Goal: Information Seeking & Learning: Understand process/instructions

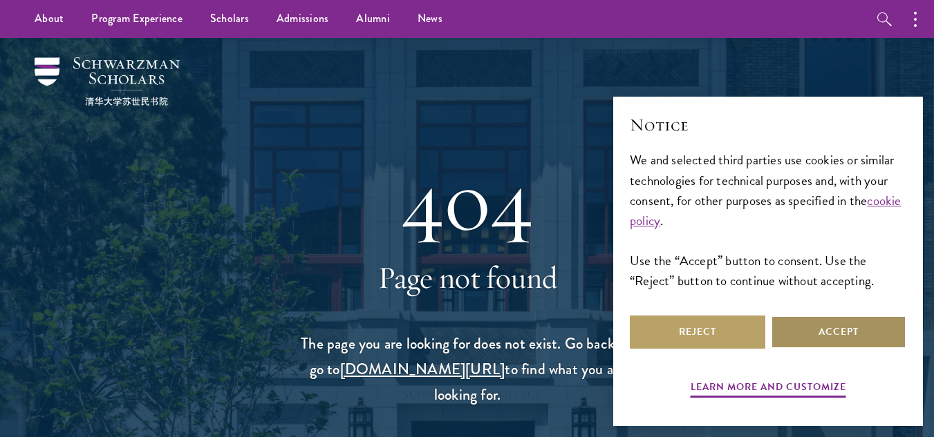
click at [863, 337] on button "Accept" at bounding box center [838, 332] width 135 height 33
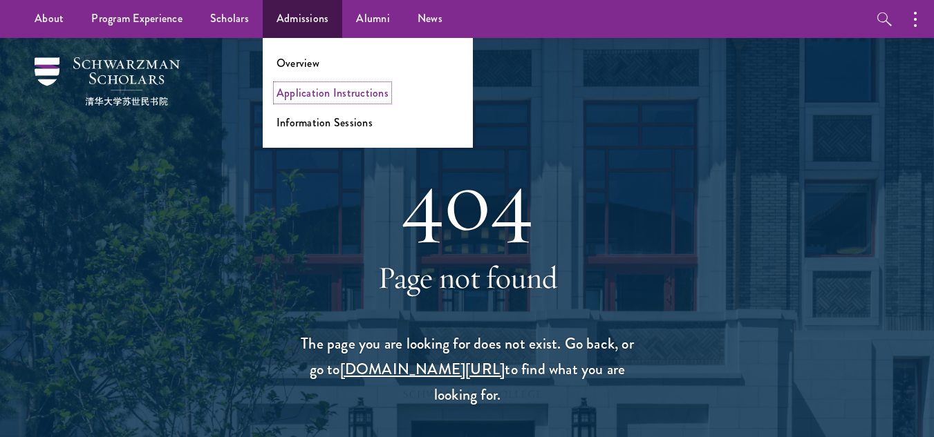
click at [364, 93] on link "Application Instructions" at bounding box center [332, 93] width 112 height 16
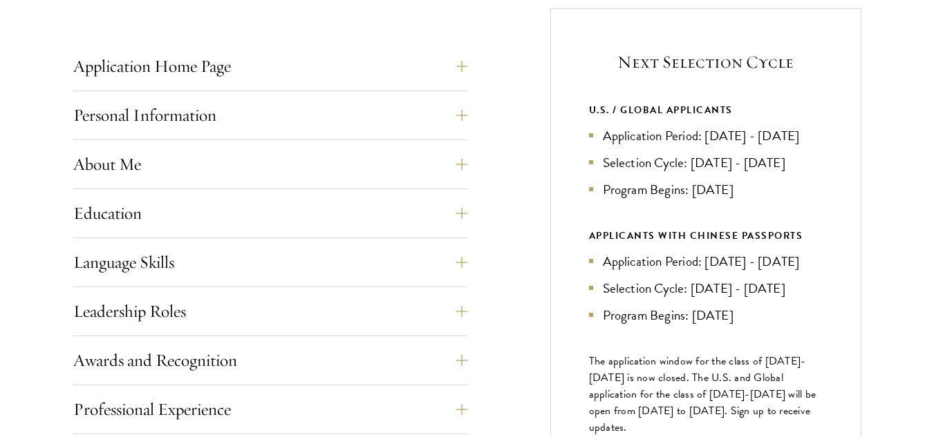
scroll to position [553, 0]
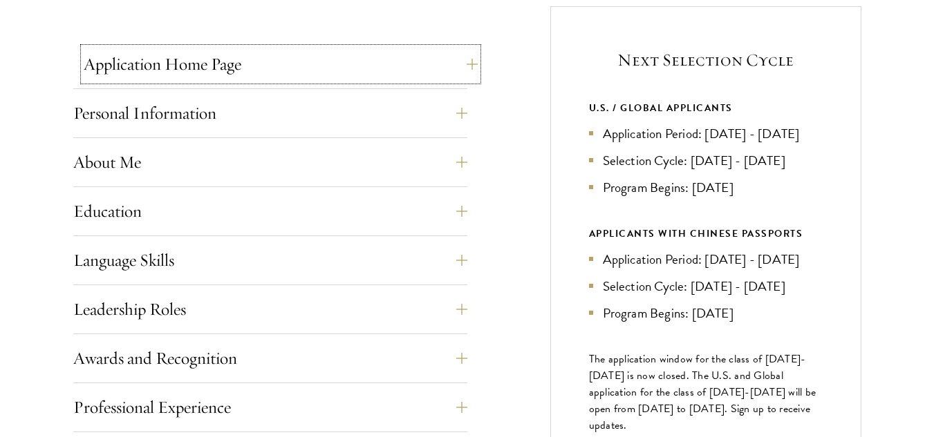
click at [468, 66] on button "Application Home Page" at bounding box center [281, 64] width 394 height 33
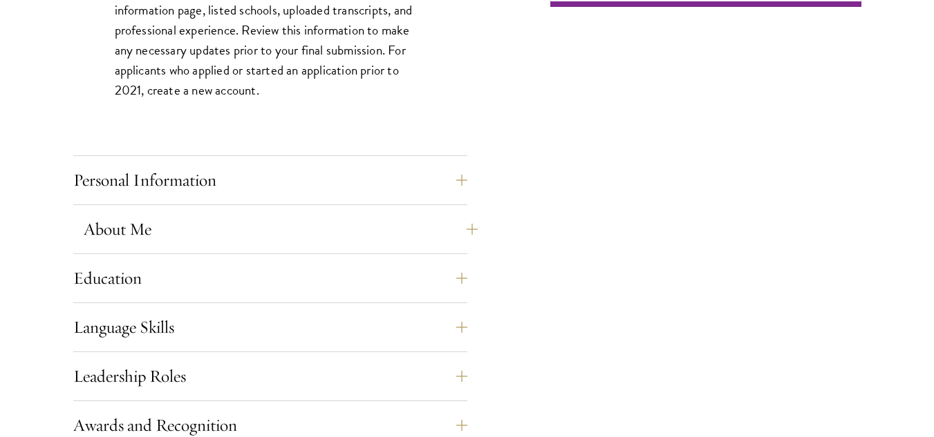
scroll to position [1106, 0]
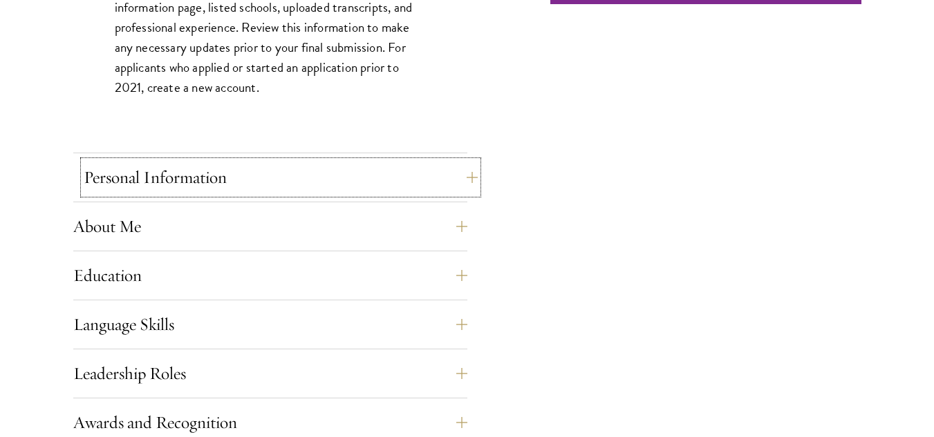
click at [464, 174] on button "Personal Information" at bounding box center [281, 177] width 394 height 33
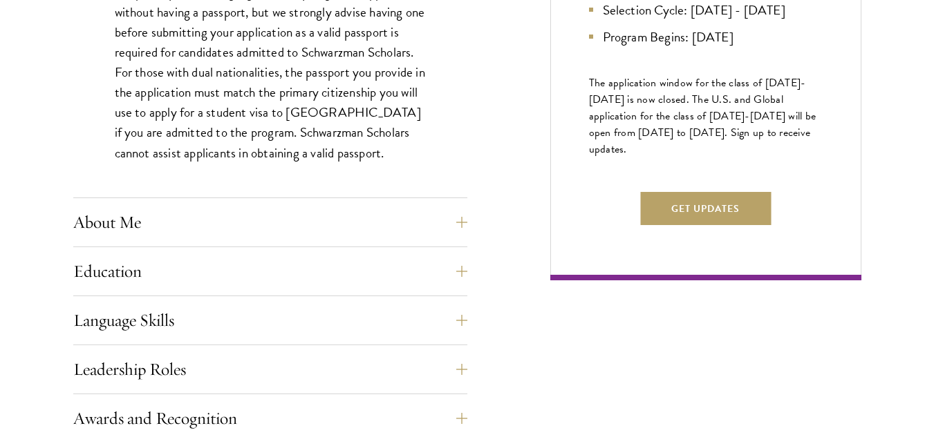
scroll to position [898, 0]
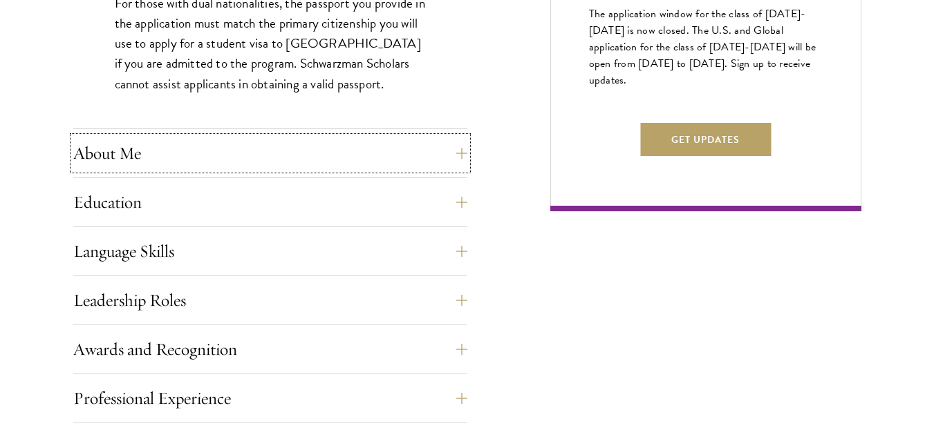
click at [460, 159] on button "About Me" at bounding box center [270, 153] width 394 height 33
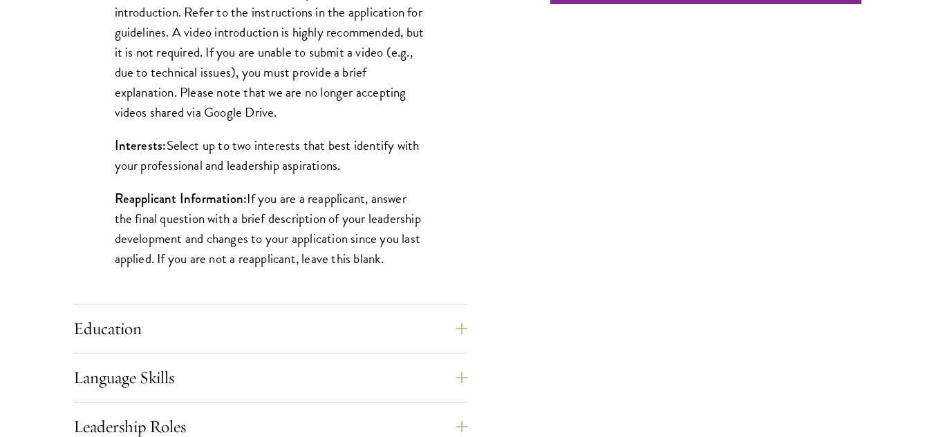
scroll to position [1175, 0]
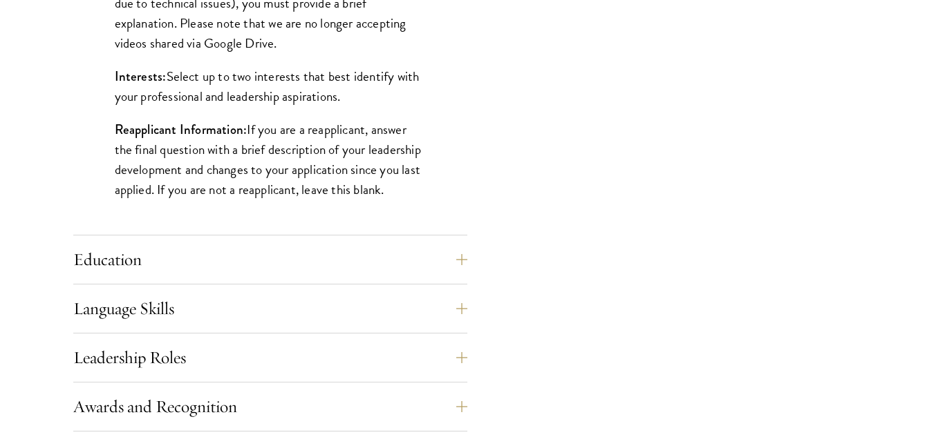
click at [470, 270] on div "Application Home Page The online application form must be completed in English.…" at bounding box center [467, 128] width 788 height 1489
click at [469, 264] on button "Education" at bounding box center [281, 259] width 394 height 33
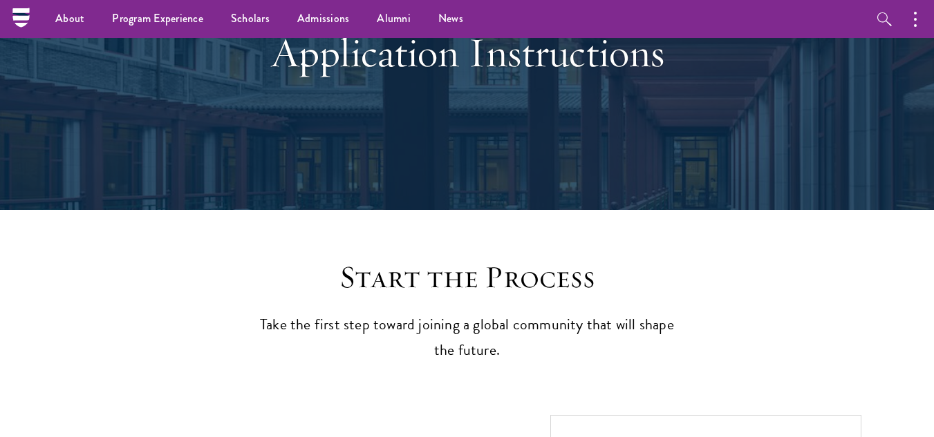
scroll to position [0, 0]
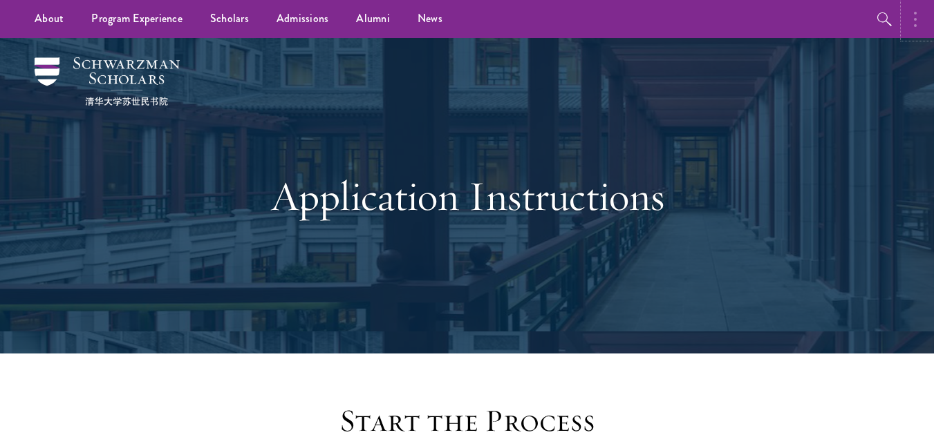
click at [916, 14] on circle "button" at bounding box center [915, 13] width 3 height 3
